Goal: Information Seeking & Learning: Learn about a topic

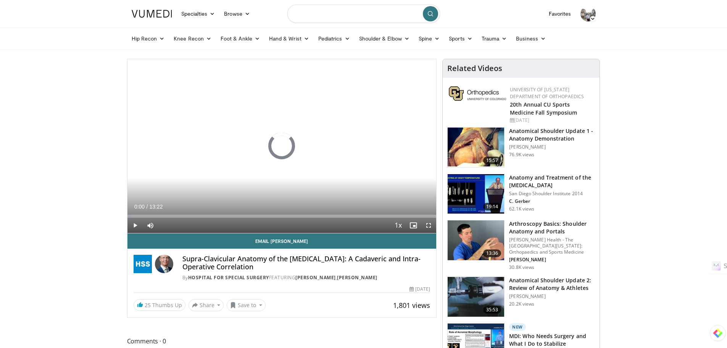
click at [338, 17] on input "Search topics, interventions" at bounding box center [363, 14] width 153 height 18
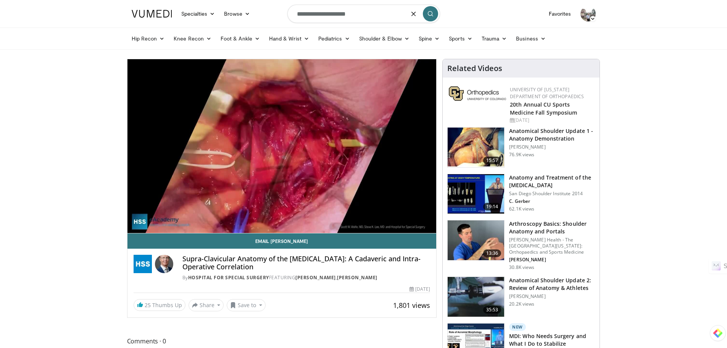
type input "**********"
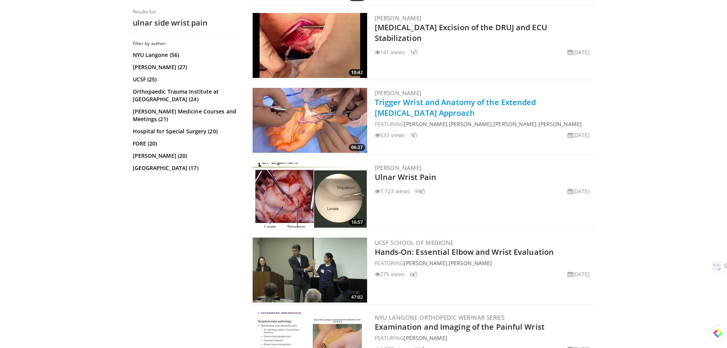
scroll to position [344, 0]
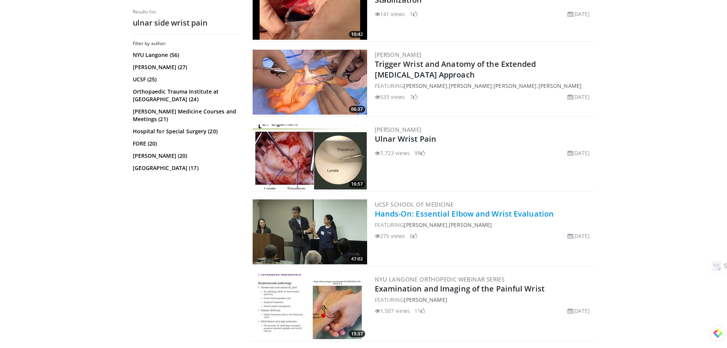
click at [473, 208] on link "Hands-On: Essential Elbow and Wrist Evaluation" at bounding box center [464, 213] width 179 height 10
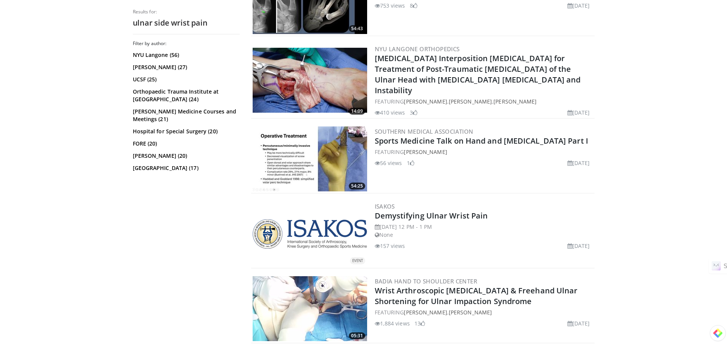
scroll to position [954, 0]
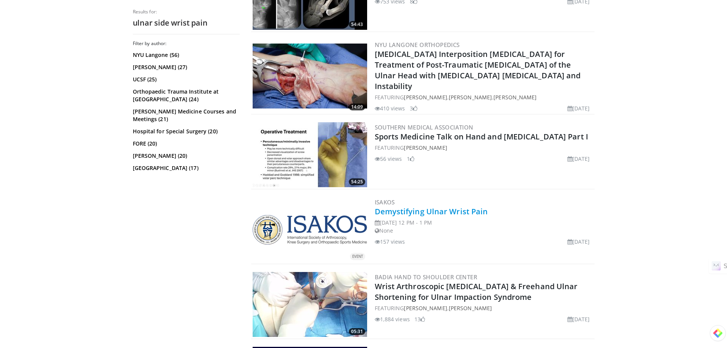
click at [418, 206] on link "Demystifying Ulnar Wrist Pain" at bounding box center [431, 211] width 113 height 10
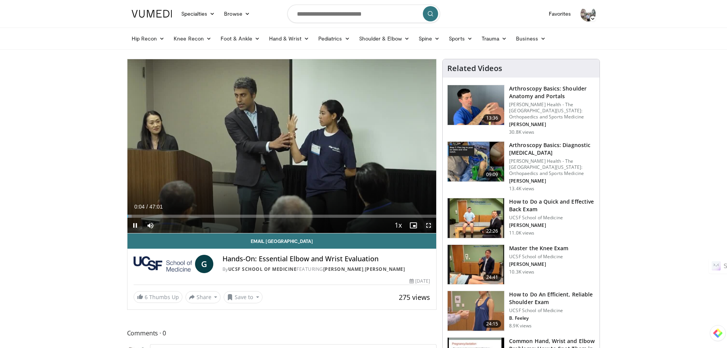
click at [431, 224] on span "Video Player" at bounding box center [428, 225] width 15 height 15
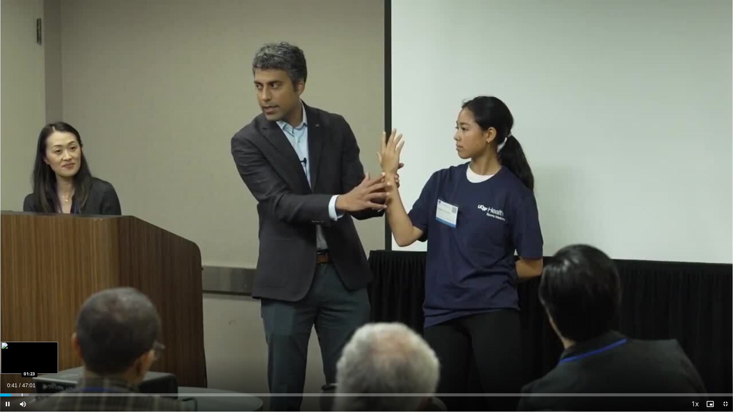
click at [22, 347] on div "Progress Bar" at bounding box center [22, 395] width 1 height 3
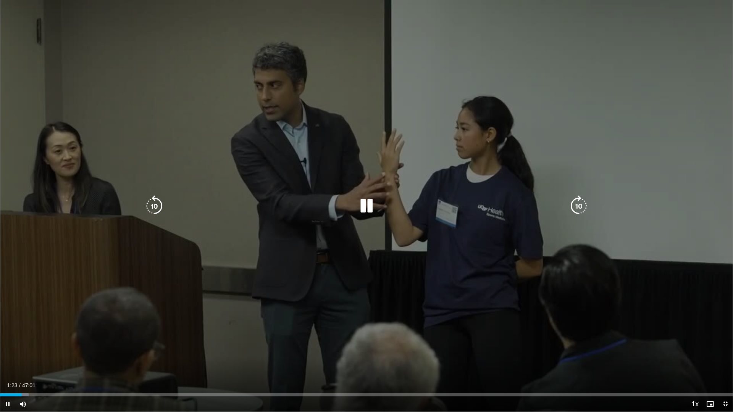
click at [28, 347] on div "Loaded : 3.89% 01:24 01:47" at bounding box center [366, 392] width 733 height 7
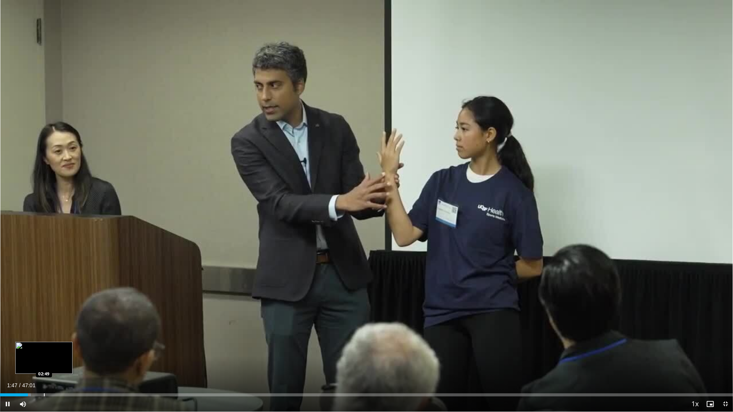
click at [44, 347] on div "Progress Bar" at bounding box center [44, 395] width 1 height 3
click at [69, 347] on div "Progress Bar" at bounding box center [69, 395] width 1 height 3
click at [725, 347] on span "Video Player" at bounding box center [725, 404] width 15 height 15
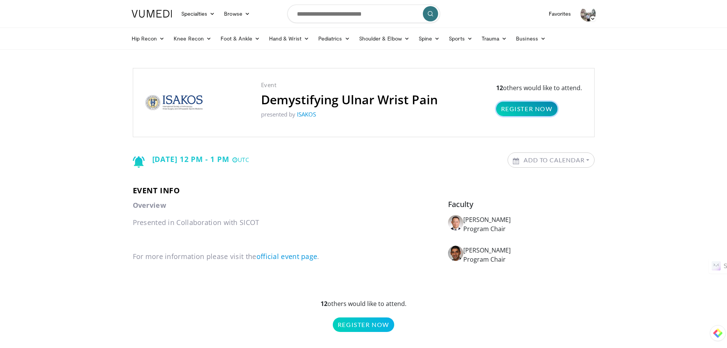
click at [529, 114] on link "Register Now" at bounding box center [526, 109] width 61 height 15
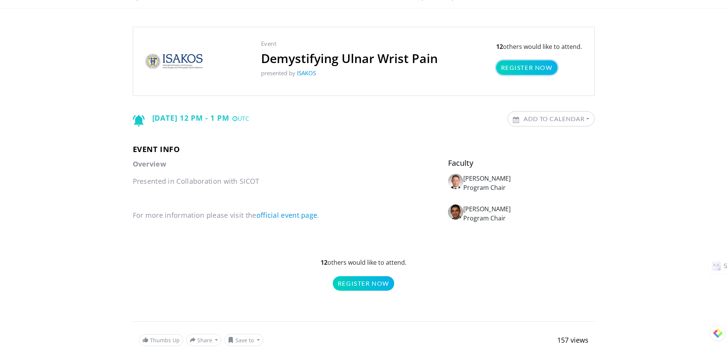
scroll to position [38, 0]
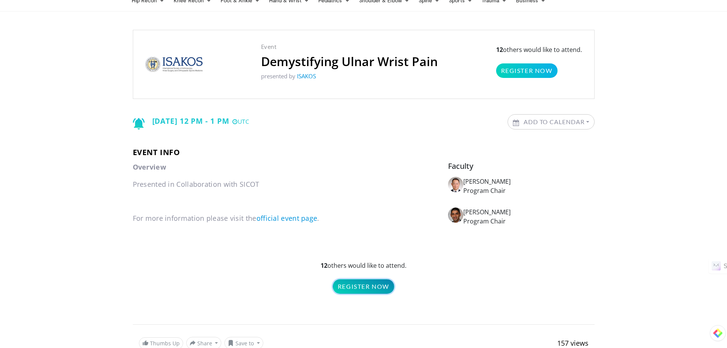
click at [372, 287] on link "Register Now" at bounding box center [363, 286] width 61 height 15
click at [524, 68] on link "Register Now" at bounding box center [526, 70] width 61 height 15
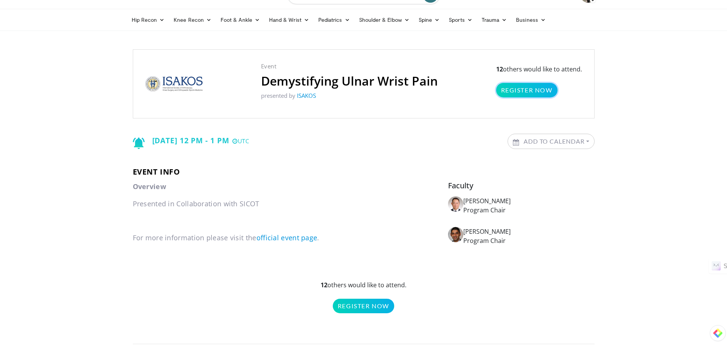
scroll to position [0, 0]
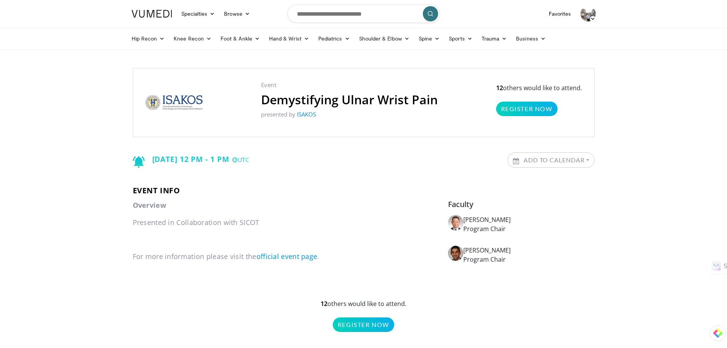
click at [166, 7] on link at bounding box center [152, 13] width 50 height 21
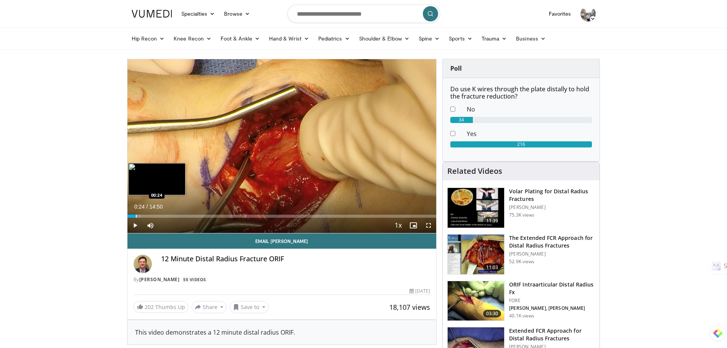
click at [136, 213] on div "Loaded : 4.45% 00:24 00:24" at bounding box center [282, 213] width 309 height 7
click at [145, 213] on div "Loaded : 7.86% 00:50 00:50" at bounding box center [282, 213] width 309 height 7
click at [137, 212] on div "Loaded : 13.35% 00:53 00:27" at bounding box center [282, 213] width 309 height 7
click at [426, 225] on span "Video Player" at bounding box center [428, 225] width 15 height 15
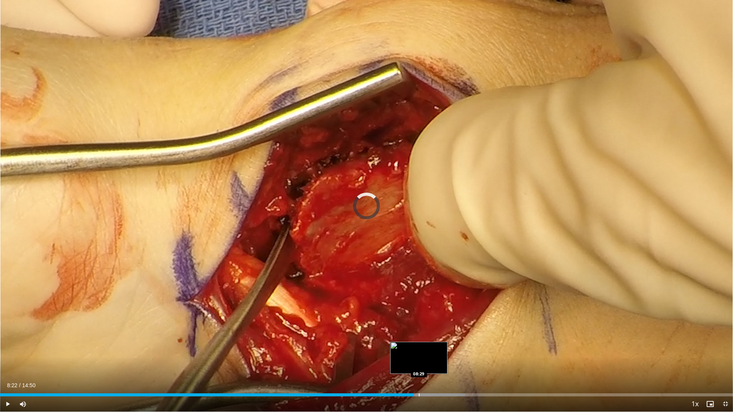
click at [419, 347] on div "Loaded : 63.46% 08:23 08:29" at bounding box center [366, 392] width 733 height 7
click at [426, 347] on div "Loaded : 64.04% 08:29 08:37" at bounding box center [366, 392] width 733 height 7
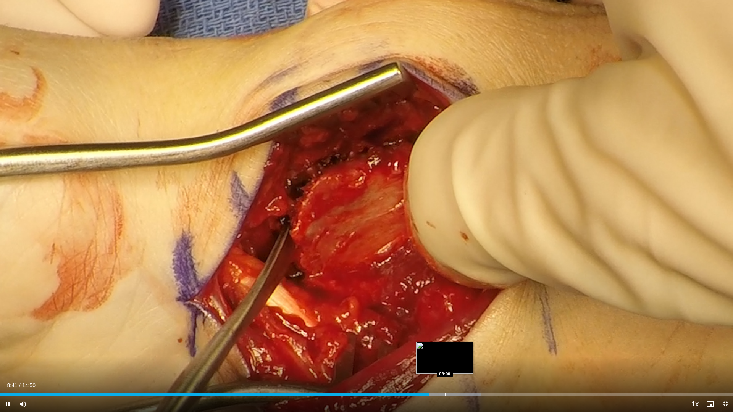
click at [445, 347] on div "Loaded : 65.69% 08:41 09:00" at bounding box center [366, 392] width 733 height 7
click at [451, 347] on div "Loaded : 65.69% 09:01 09:08" at bounding box center [366, 392] width 733 height 7
click at [465, 347] on div "Progress Bar" at bounding box center [465, 395] width 1 height 3
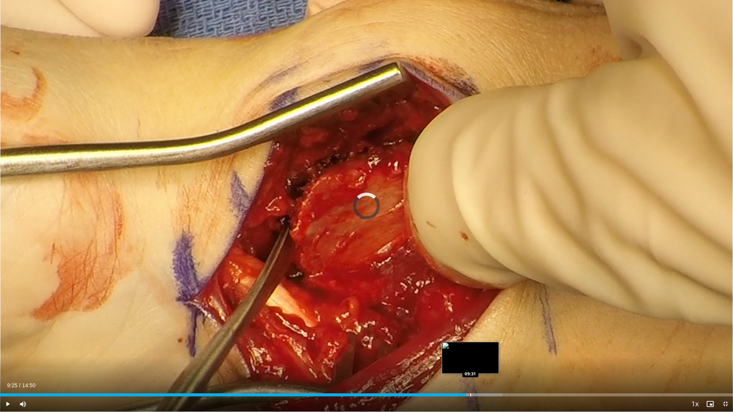
click at [470, 347] on div "Progress Bar" at bounding box center [470, 395] width 1 height 3
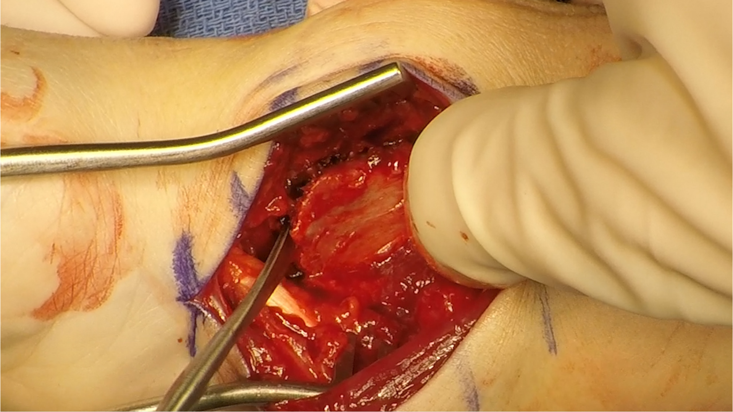
click at [481, 347] on div "10 seconds Tap to unmute" at bounding box center [366, 206] width 733 height 412
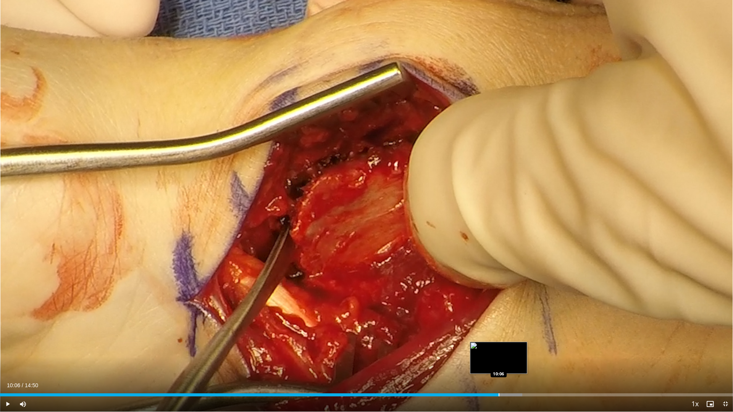
click at [499, 347] on div "Progress Bar" at bounding box center [499, 395] width 1 height 3
click at [6, 347] on span "Video Player" at bounding box center [7, 404] width 15 height 15
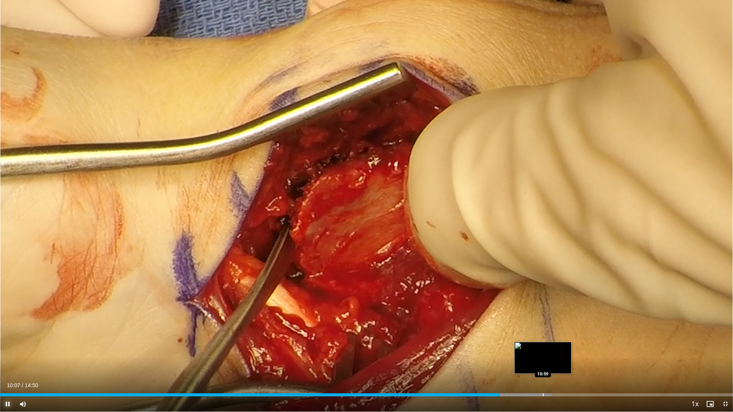
click at [543, 347] on div "Progress Bar" at bounding box center [543, 395] width 1 height 3
click at [523, 347] on div "Loaded : 77.93% 10:36 10:35" at bounding box center [366, 392] width 733 height 7
click at [573, 347] on div "Progress Bar" at bounding box center [573, 395] width 1 height 3
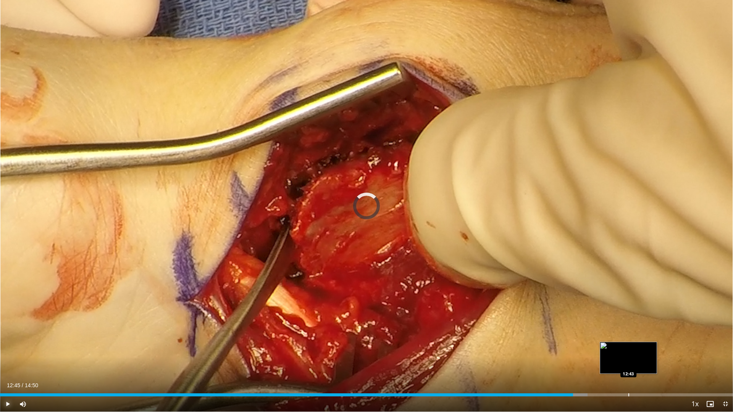
click at [630, 347] on div "Loaded : 80.16% 12:45 12:43" at bounding box center [366, 392] width 733 height 7
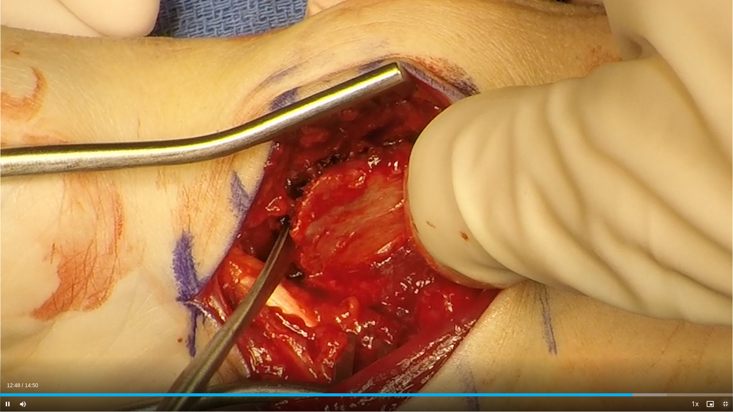
click at [727, 347] on span "Video Player" at bounding box center [725, 404] width 15 height 15
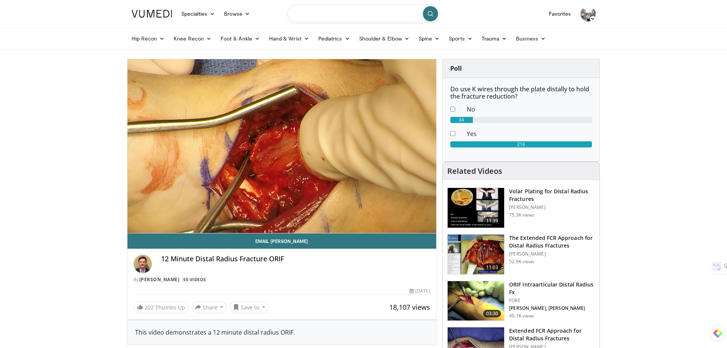
click at [373, 18] on input "Search topics, interventions" at bounding box center [363, 14] width 153 height 18
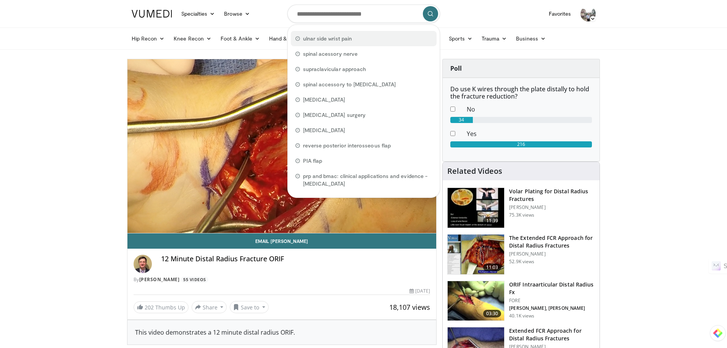
click at [329, 37] on span "ulnar side wrist pain" at bounding box center [327, 39] width 49 height 8
type input "**********"
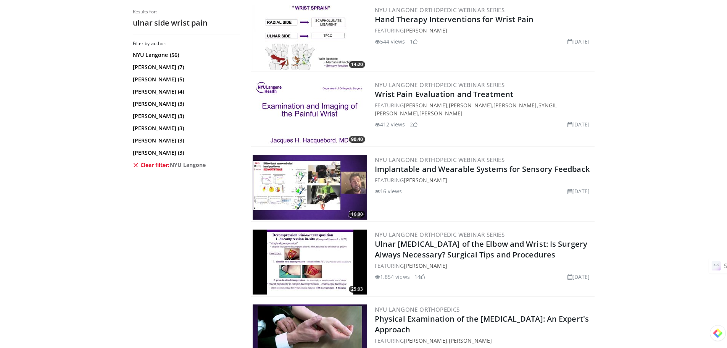
scroll to position [420, 0]
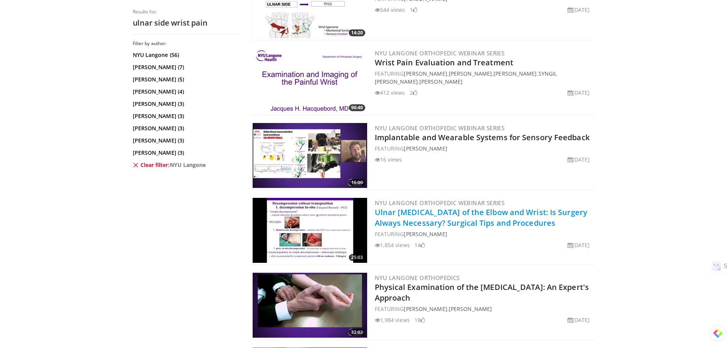
click at [506, 214] on link "Ulnar [MEDICAL_DATA] of the Elbow and Wrist: Is Surgery Always Necessary? Surgi…" at bounding box center [481, 217] width 213 height 21
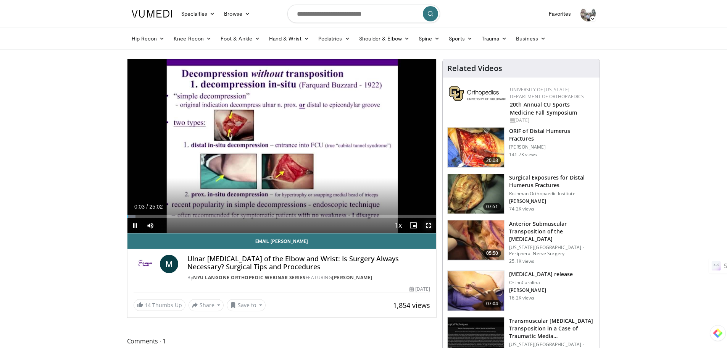
click at [431, 225] on span "Video Player" at bounding box center [428, 225] width 15 height 15
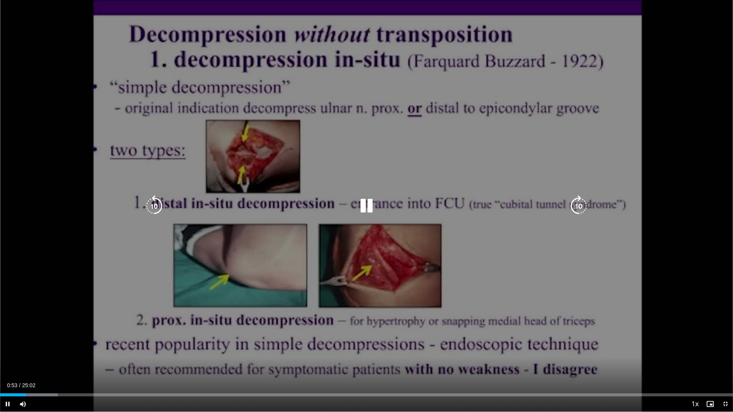
click at [368, 199] on icon "Video Player" at bounding box center [366, 205] width 21 height 21
